Goal: Task Accomplishment & Management: Manage account settings

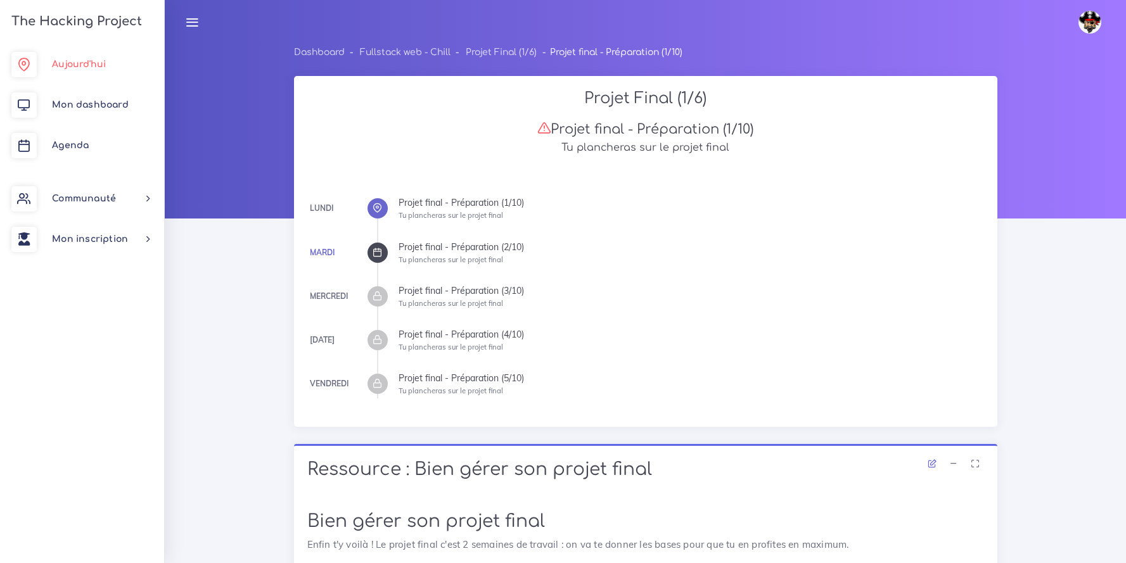
scroll to position [2988, 0]
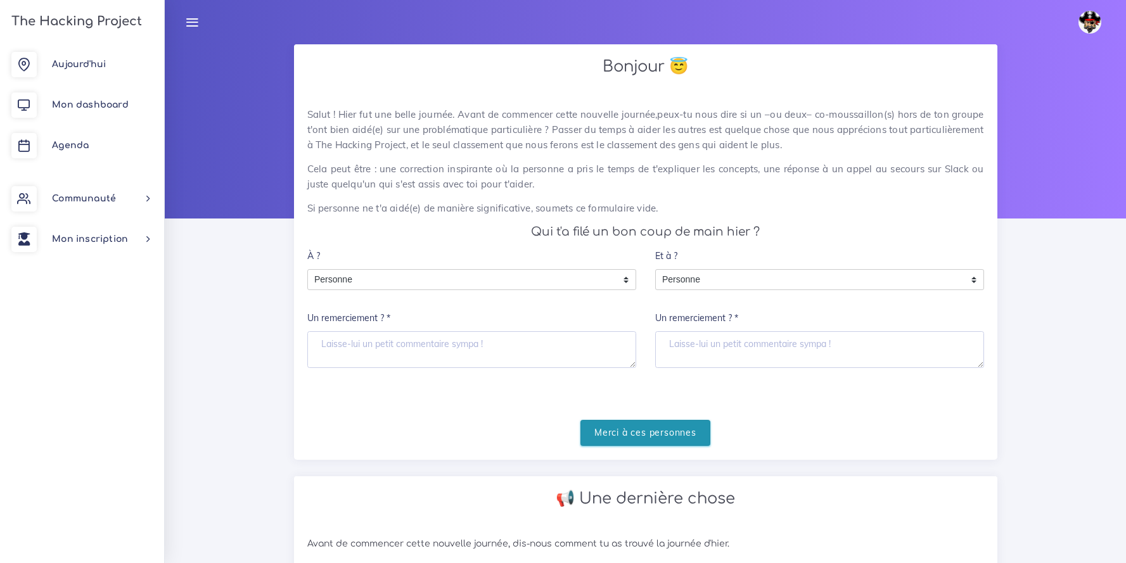
click at [613, 440] on input "Merci à ces personnes" at bounding box center [646, 433] width 130 height 26
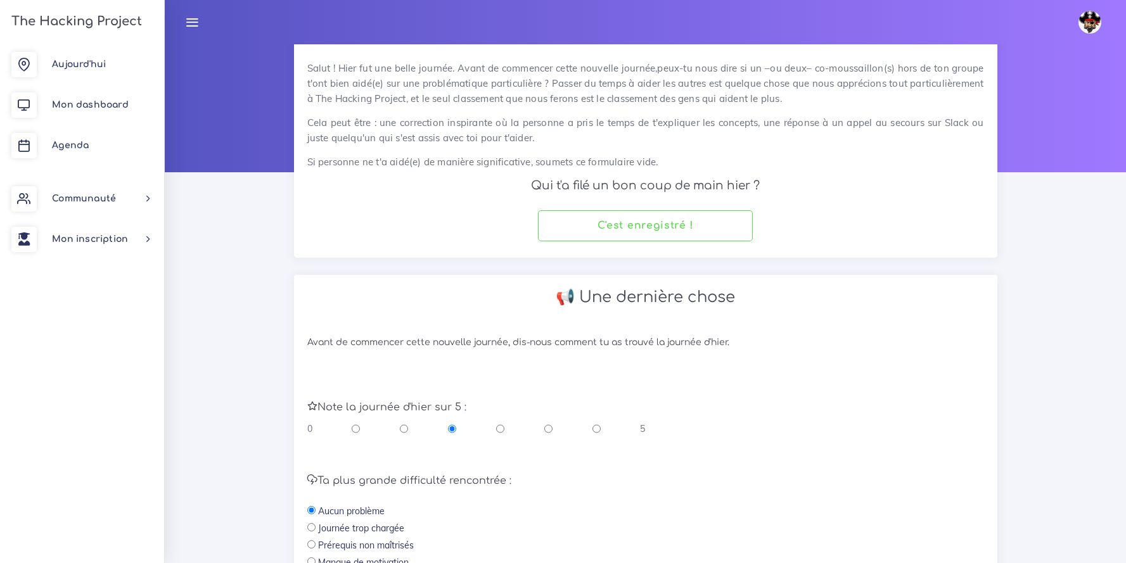
scroll to position [99, 0]
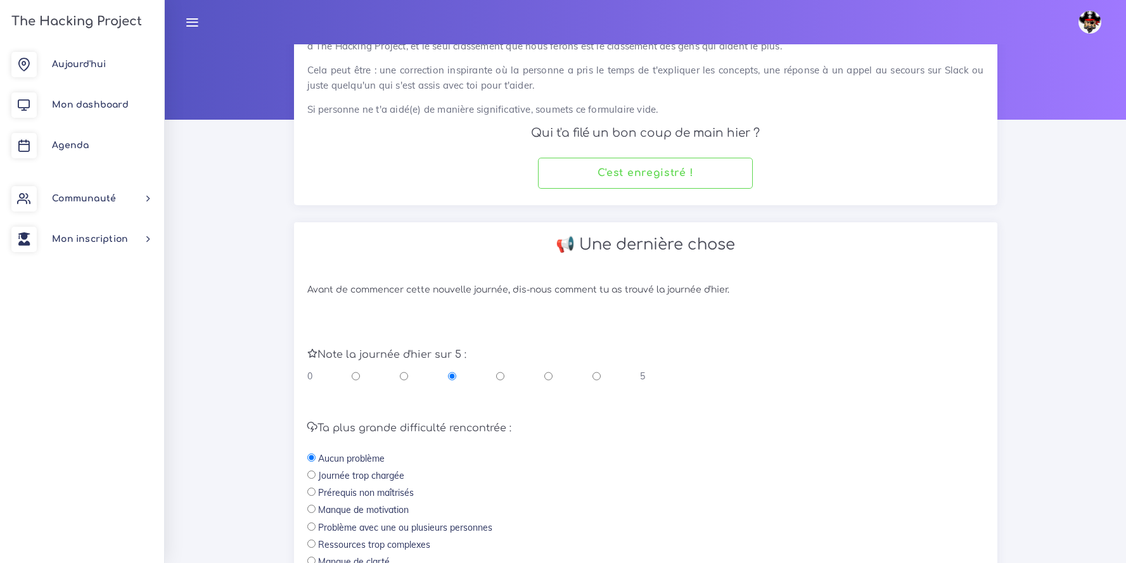
click at [596, 375] on input "radio" at bounding box center [597, 376] width 8 height 13
radio input "true"
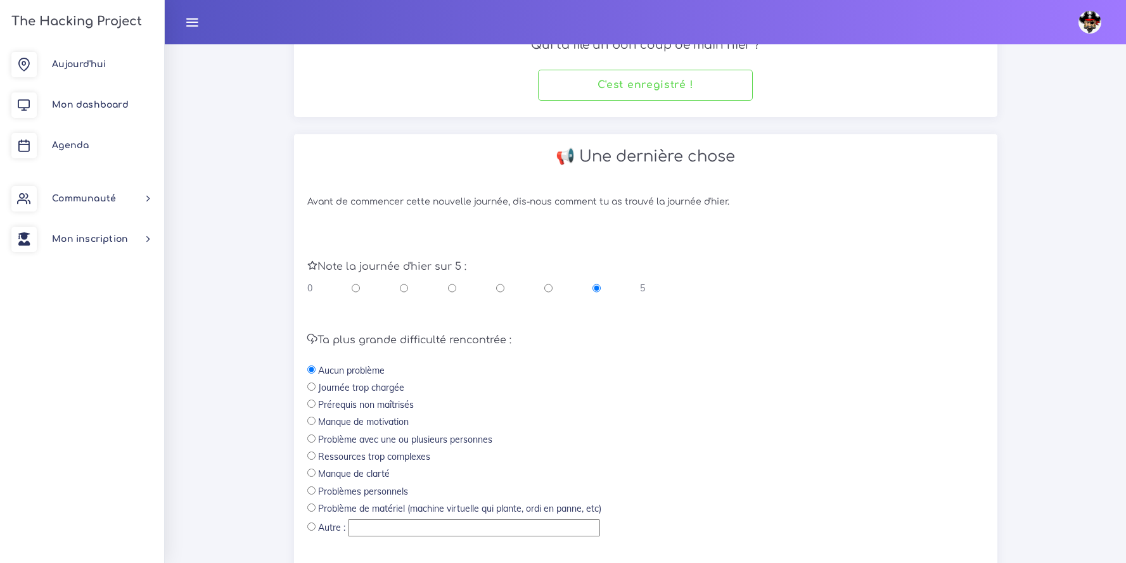
scroll to position [283, 0]
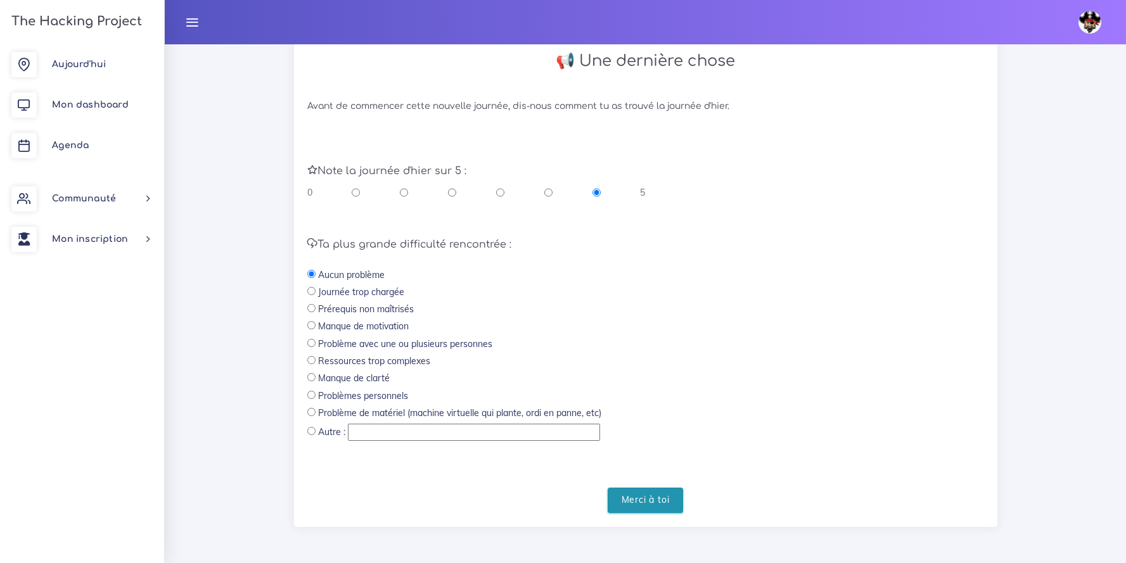
click at [651, 496] on input "Merci à toi" at bounding box center [646, 501] width 76 height 26
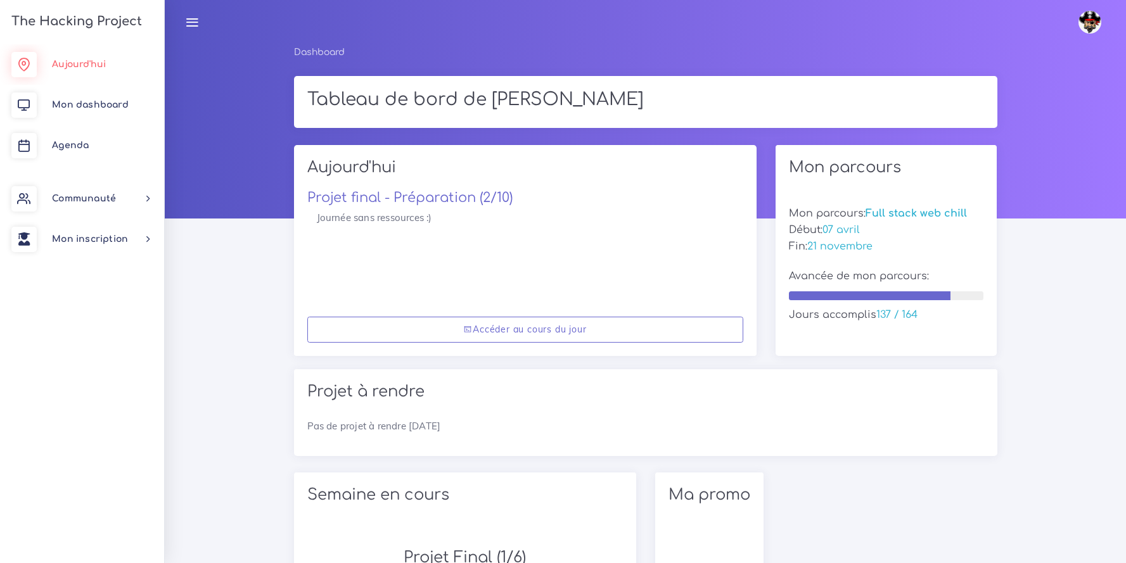
click at [118, 61] on link "Aujourd'hui" at bounding box center [82, 64] width 164 height 41
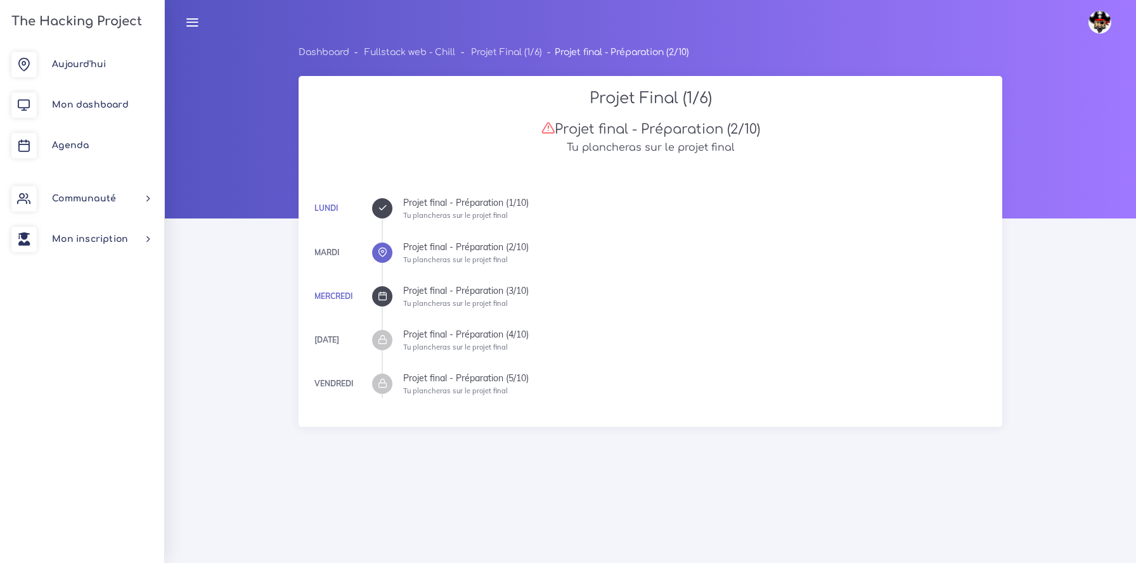
click at [382, 257] on div at bounding box center [382, 253] width 20 height 20
click at [374, 292] on div at bounding box center [382, 296] width 20 height 20
